Goal: Task Accomplishment & Management: Complete application form

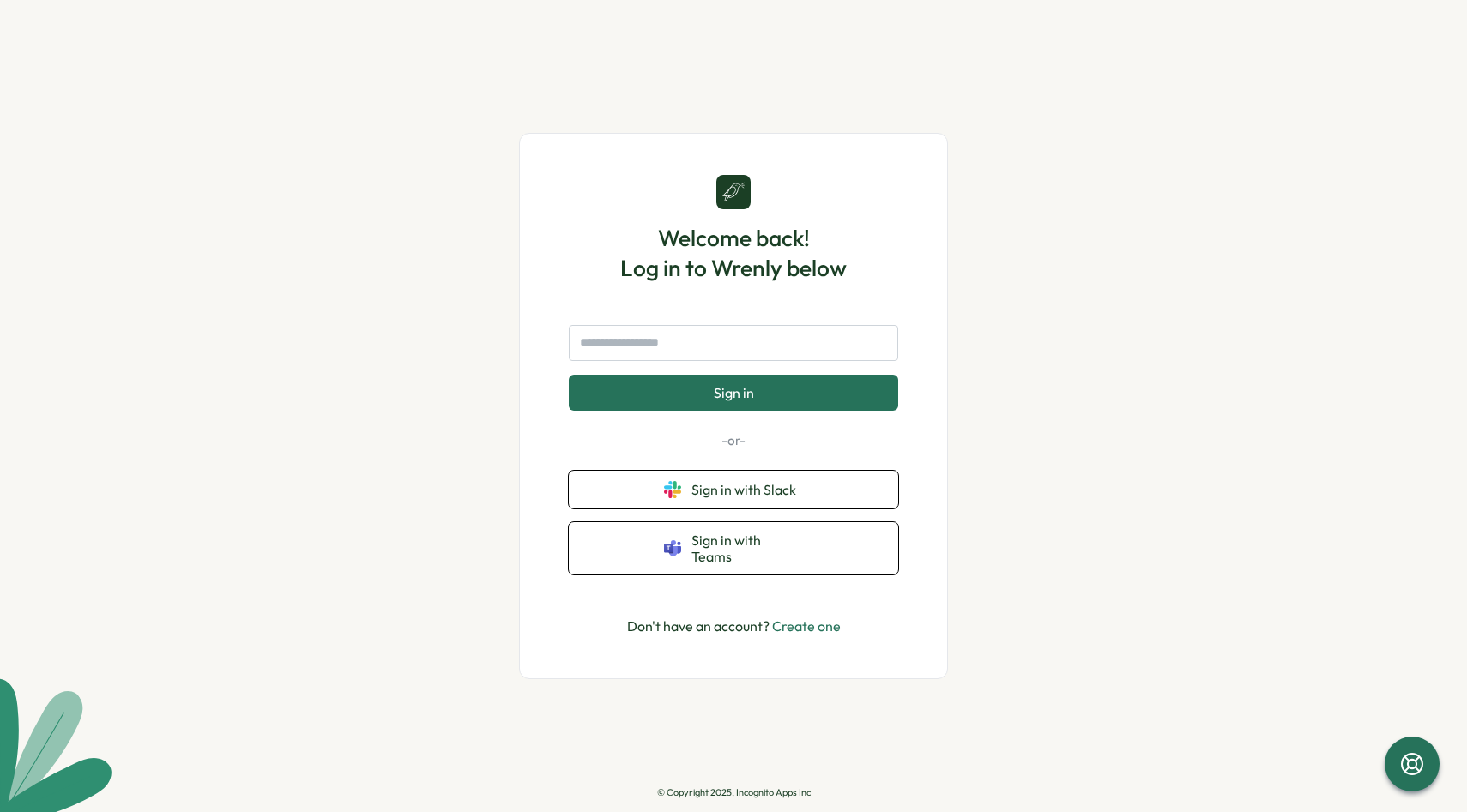
click at [751, 350] on input "text" at bounding box center [734, 343] width 330 height 36
click at [742, 551] on span "Sign in with Teams" at bounding box center [747, 549] width 111 height 32
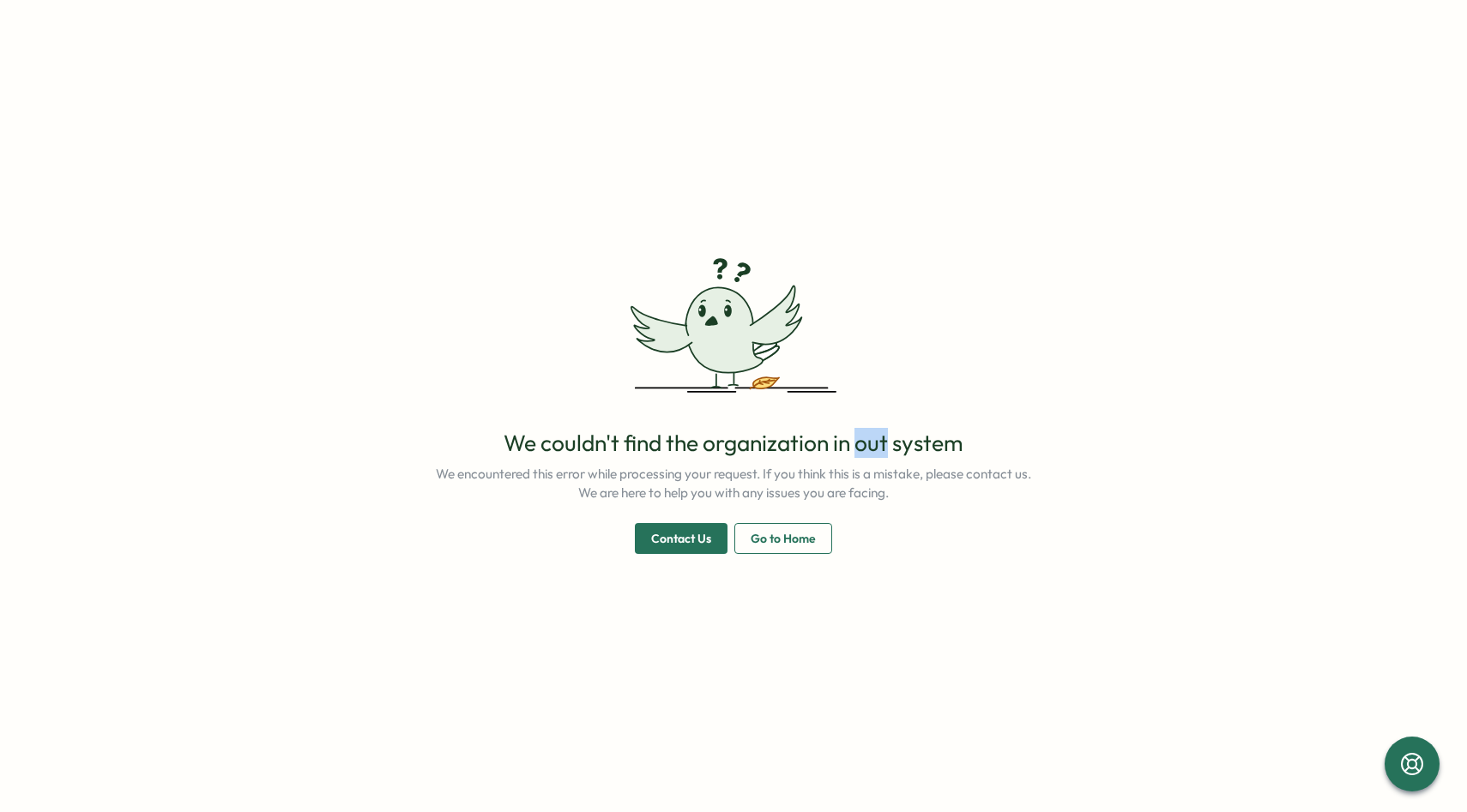
drag, startPoint x: 892, startPoint y: 451, endPoint x: 863, endPoint y: 450, distance: 29.0
click at [863, 450] on p "We couldn't find the organization in out system" at bounding box center [734, 443] width 460 height 30
